Goal: Transaction & Acquisition: Download file/media

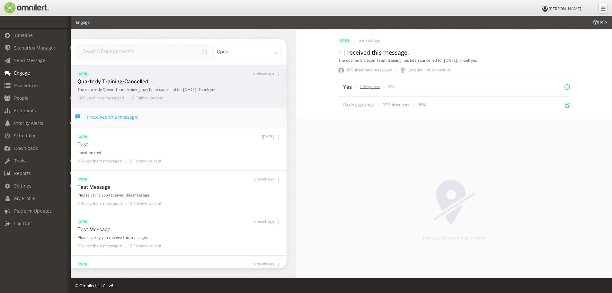
click at [366, 86] on p "1 Response" at bounding box center [370, 86] width 20 height 5
click at [23, 34] on span "Timeline" at bounding box center [23, 35] width 19 height 6
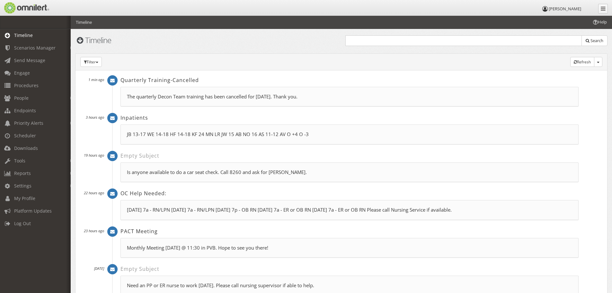
click at [159, 94] on p "The quarterly Decon Team training has been cancelled for [DATE]. Thank you." at bounding box center [350, 96] width 446 height 7
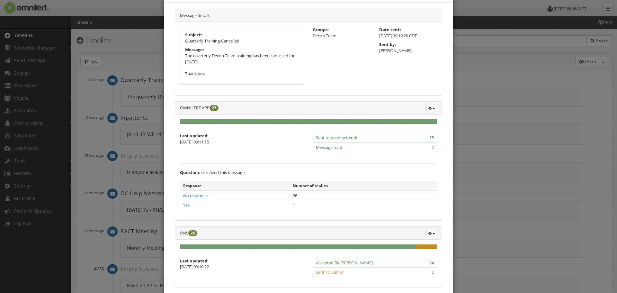
scroll to position [64, 0]
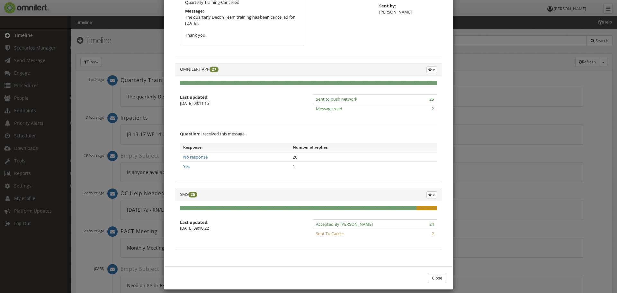
click at [424, 207] on div "8% Complete (warning)" at bounding box center [427, 208] width 21 height 5
drag, startPoint x: 203, startPoint y: 227, endPoint x: 208, endPoint y: 205, distance: 22.5
click at [203, 225] on p "[DATE] 09:10:22" at bounding box center [242, 228] width 124 height 6
drag, startPoint x: 342, startPoint y: 102, endPoint x: 328, endPoint y: 107, distance: 15.2
click at [342, 102] on span "Sent to push network" at bounding box center [336, 99] width 41 height 6
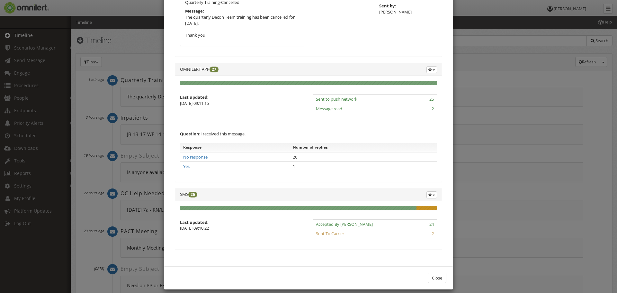
drag, startPoint x: 327, startPoint y: 108, endPoint x: 330, endPoint y: 104, distance: 4.3
click at [327, 108] on span "Message read" at bounding box center [329, 109] width 26 height 6
click at [331, 103] on td "Sent to push network" at bounding box center [363, 100] width 101 height 10
click at [192, 157] on link "No response" at bounding box center [195, 157] width 24 height 6
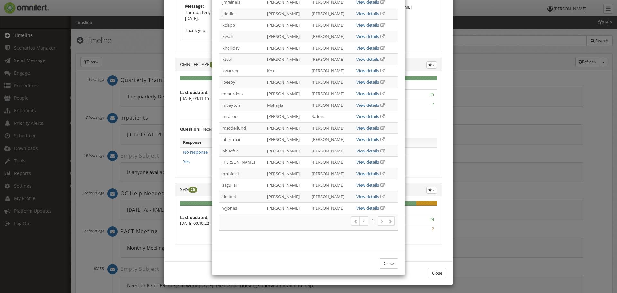
scroll to position [71, 0]
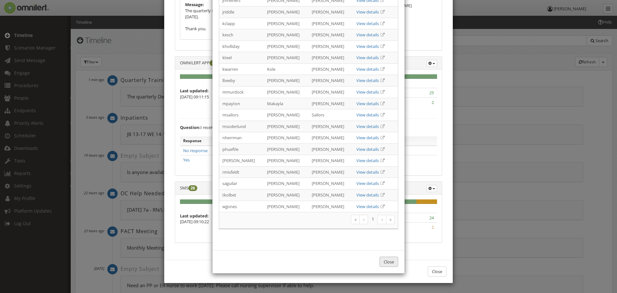
click at [389, 260] on button "Close" at bounding box center [389, 262] width 19 height 11
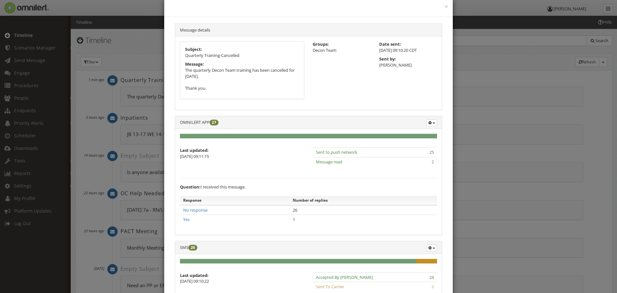
scroll to position [6, 0]
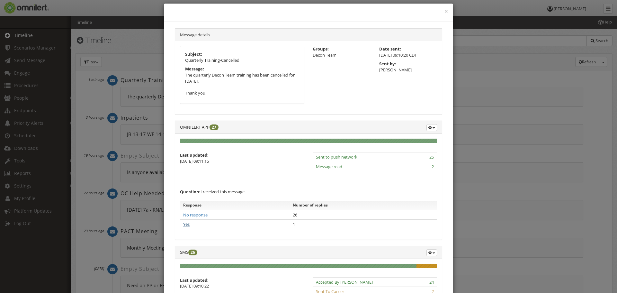
click at [184, 223] on link "Yes" at bounding box center [186, 224] width 6 height 6
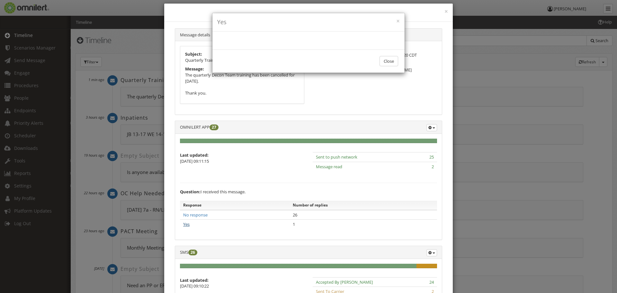
scroll to position [0, 0]
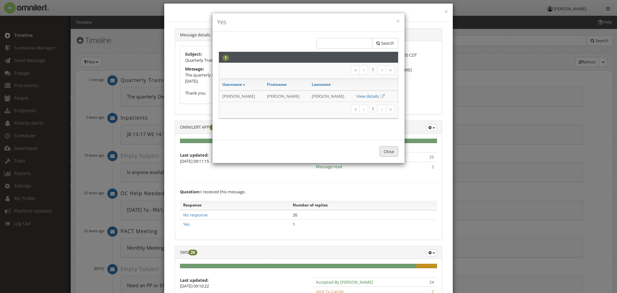
click at [388, 149] on button "Close" at bounding box center [389, 151] width 19 height 11
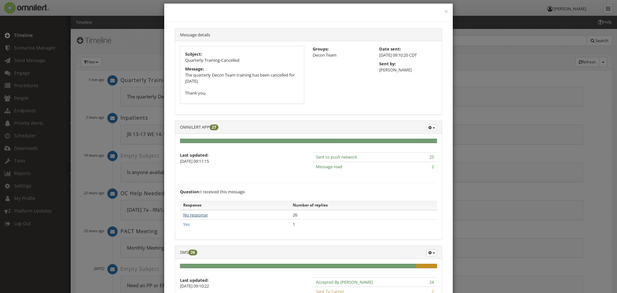
click at [191, 214] on link "No response" at bounding box center [195, 215] width 24 height 6
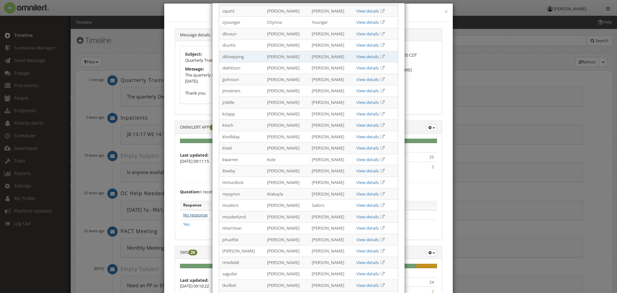
scroll to position [96, 0]
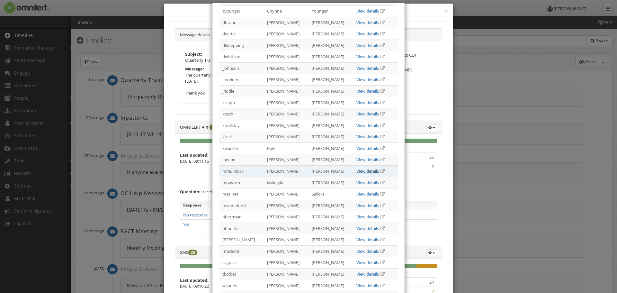
click at [365, 171] on link "View details" at bounding box center [367, 171] width 23 height 6
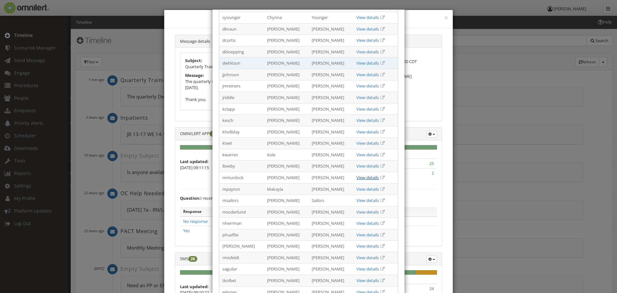
scroll to position [0, 0]
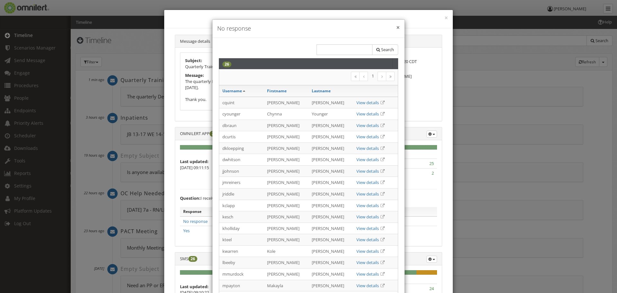
click at [396, 25] on button "×" at bounding box center [398, 27] width 4 height 6
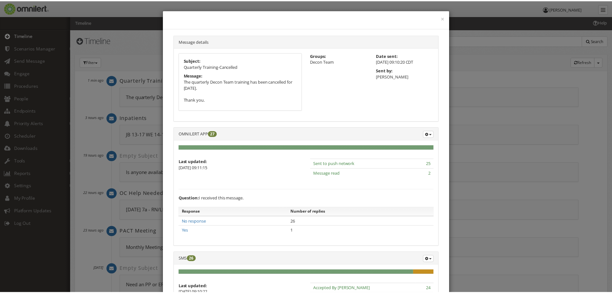
scroll to position [71, 0]
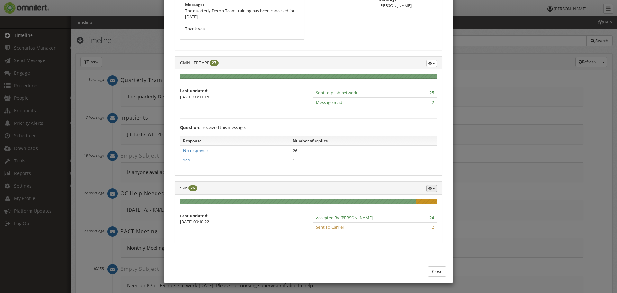
click at [428, 67] on button "button" at bounding box center [432, 63] width 11 height 7
click at [400, 199] on link "Search" at bounding box center [411, 198] width 51 height 8
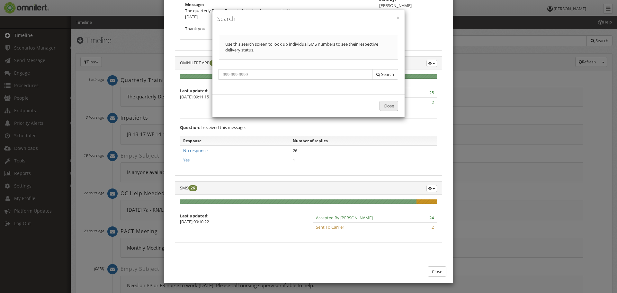
click at [390, 109] on button "Close" at bounding box center [389, 106] width 19 height 11
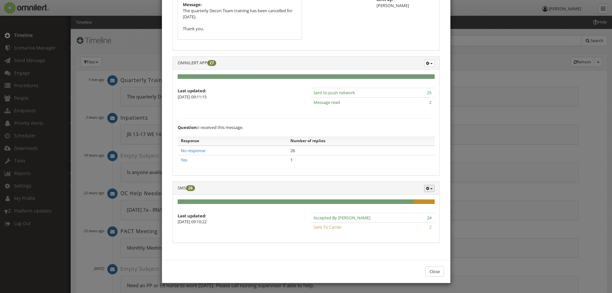
click at [426, 65] on icon "button" at bounding box center [427, 63] width 3 height 4
click at [406, 212] on link "Export Details" at bounding box center [409, 212] width 51 height 8
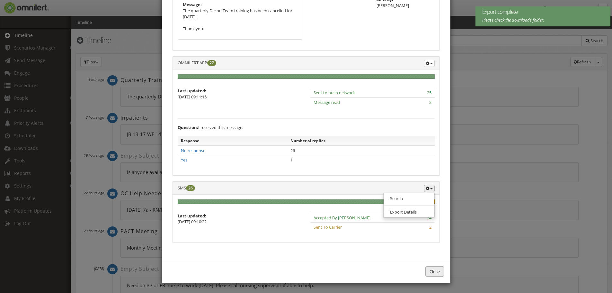
click at [433, 269] on button "Close" at bounding box center [435, 271] width 19 height 11
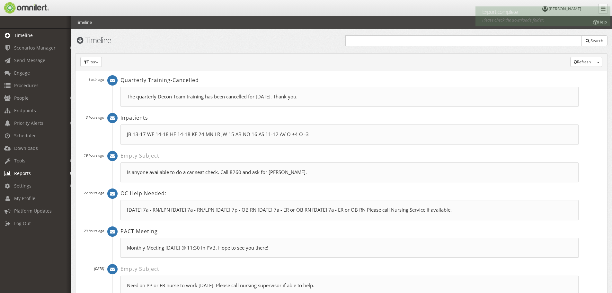
click at [23, 173] on span "Reports" at bounding box center [22, 173] width 17 height 6
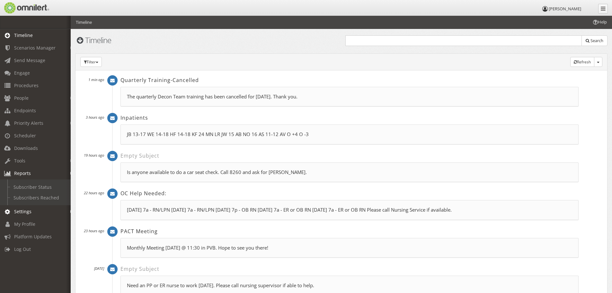
click at [24, 212] on span "Settings" at bounding box center [22, 211] width 17 height 6
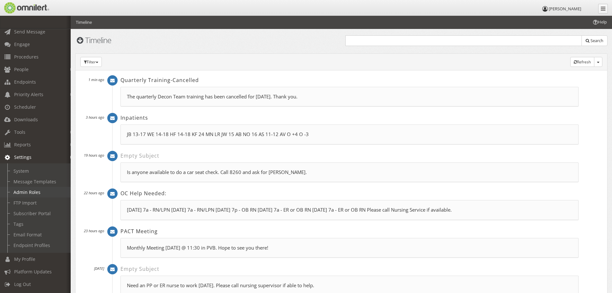
scroll to position [33, 0]
click at [31, 197] on link "FTP Import" at bounding box center [38, 202] width 77 height 11
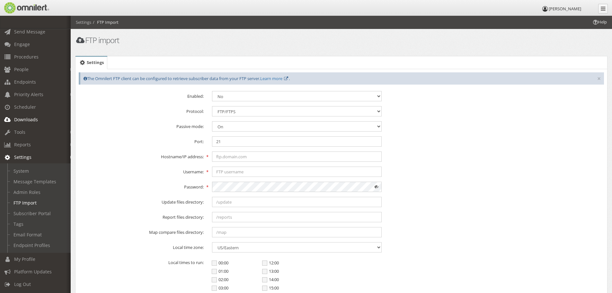
click at [27, 116] on span "Downloads" at bounding box center [26, 119] width 24 height 6
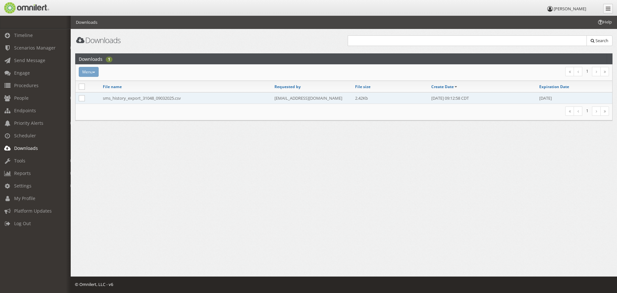
click at [153, 99] on td "sms_history_export_31048_09032025.csv" at bounding box center [186, 98] width 172 height 12
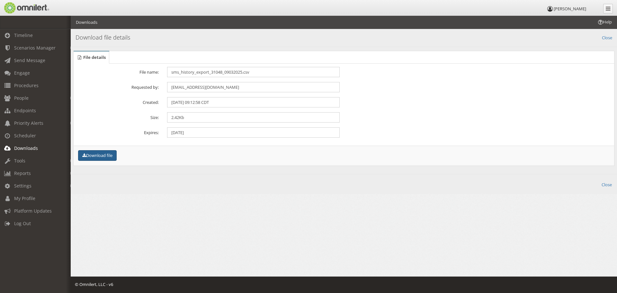
click at [97, 155] on button "Download file" at bounding box center [97, 155] width 39 height 11
